Goal: Check status: Check status

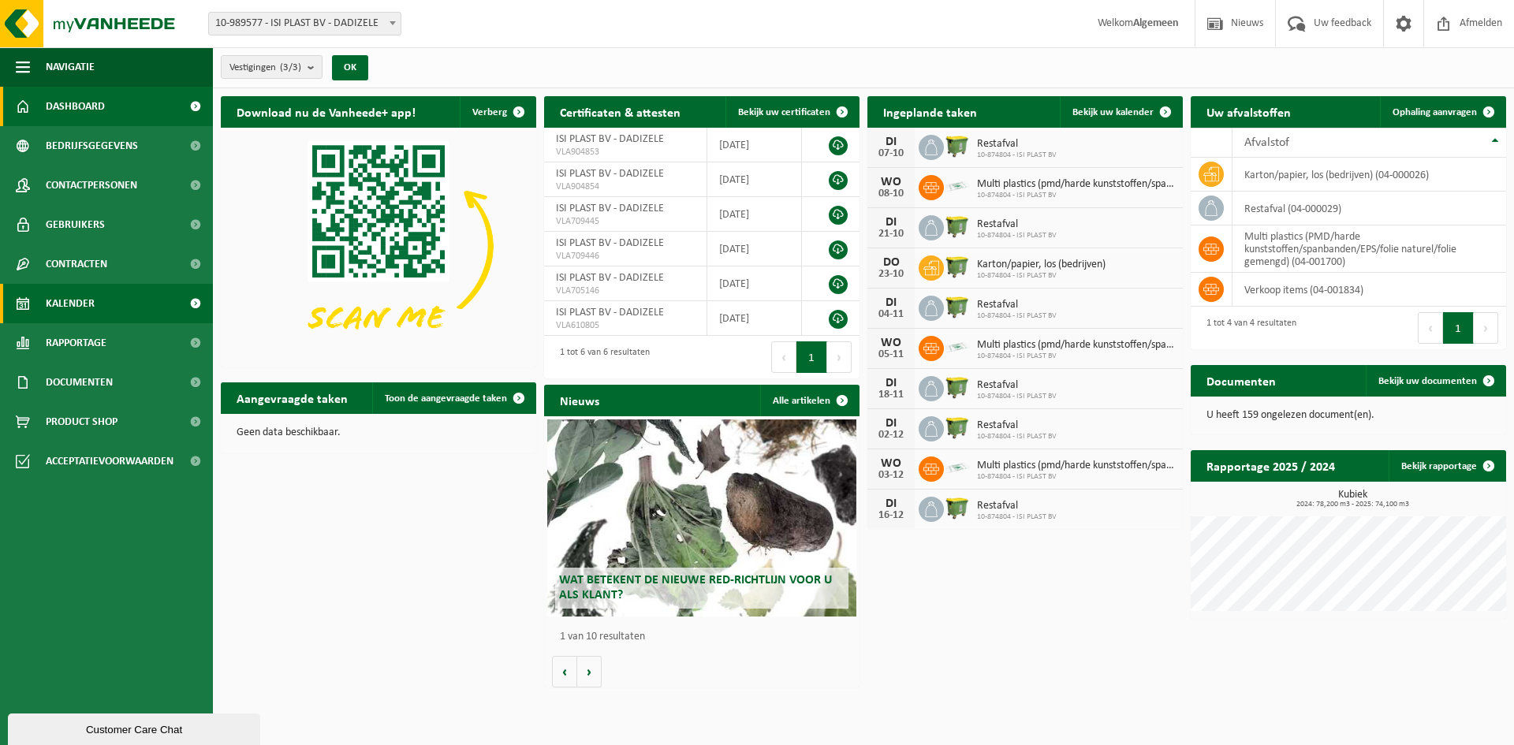
click at [81, 301] on span "Kalender" at bounding box center [70, 303] width 49 height 39
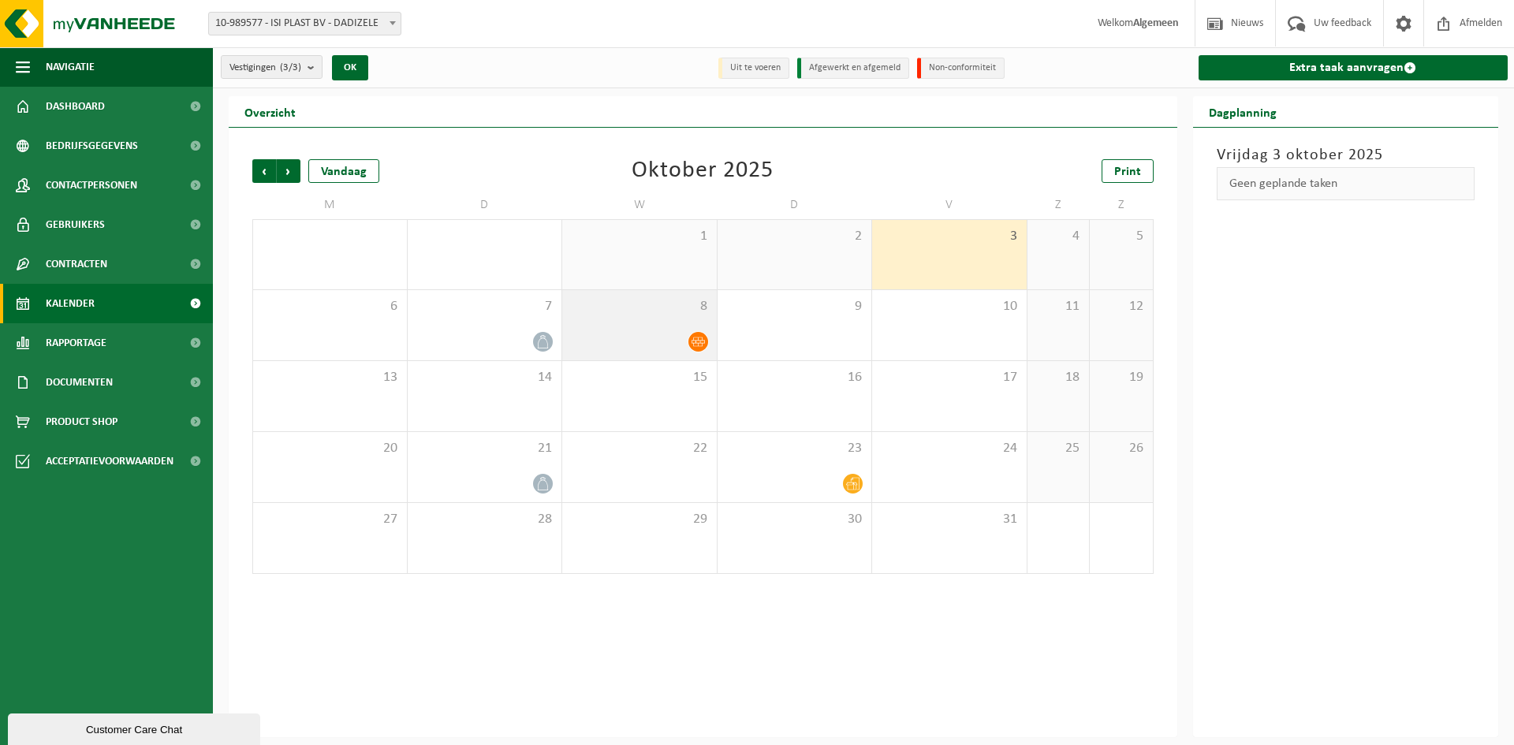
click at [701, 335] on icon at bounding box center [698, 341] width 13 height 13
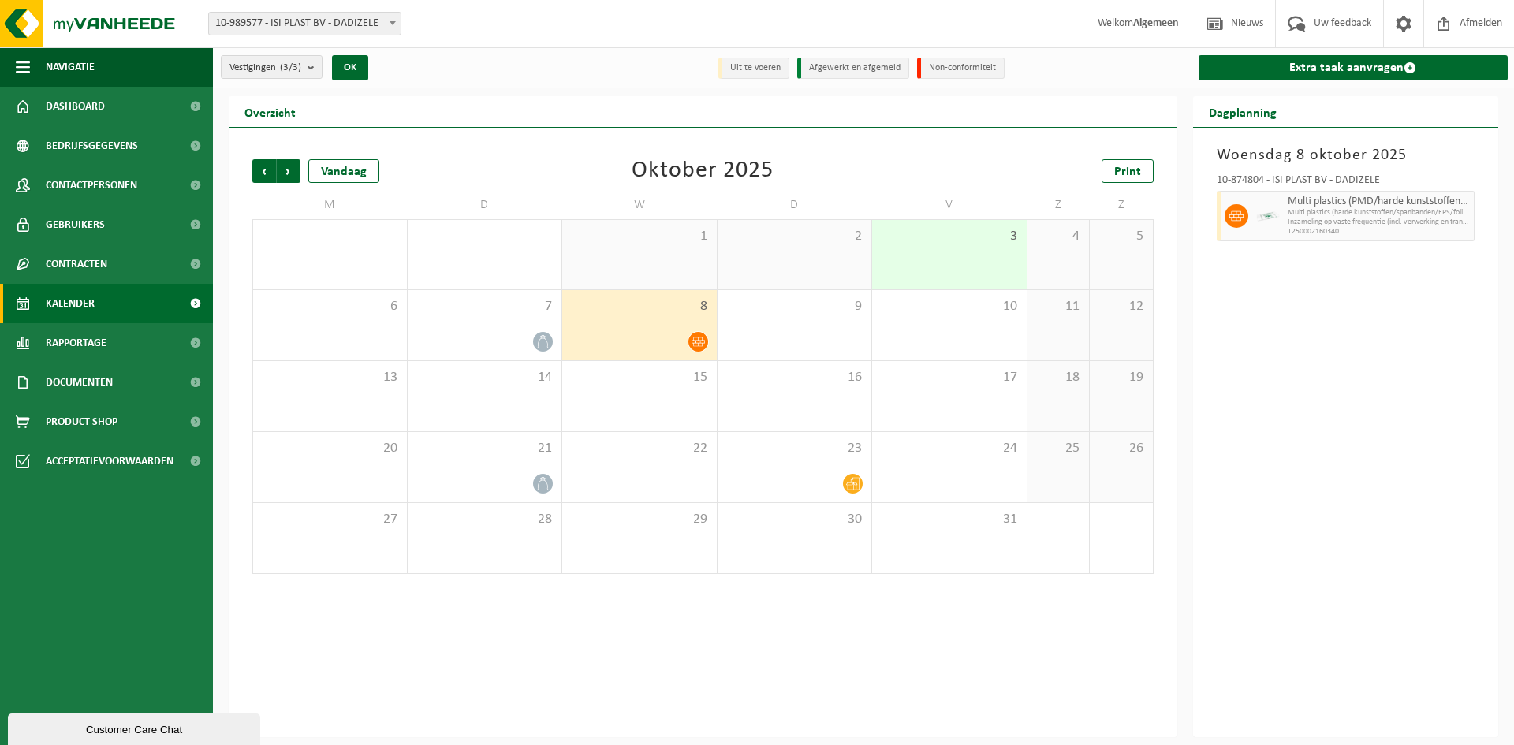
click at [745, 637] on div "Vorige Volgende Vandaag [DATE] Print M D W D V Z Z 29 30 1 2 3 4 5 6 7 8 9 10 1…" at bounding box center [703, 433] width 949 height 610
drag, startPoint x: 628, startPoint y: 654, endPoint x: 629, endPoint y: 641, distance: 12.7
click at [628, 654] on div "Vorige Volgende Vandaag [DATE] Print M D W D V Z Z 29 30 1 2 3 4 5 6 7 8 9 10 1…" at bounding box center [703, 433] width 949 height 610
